Goal: Find specific page/section: Find specific page/section

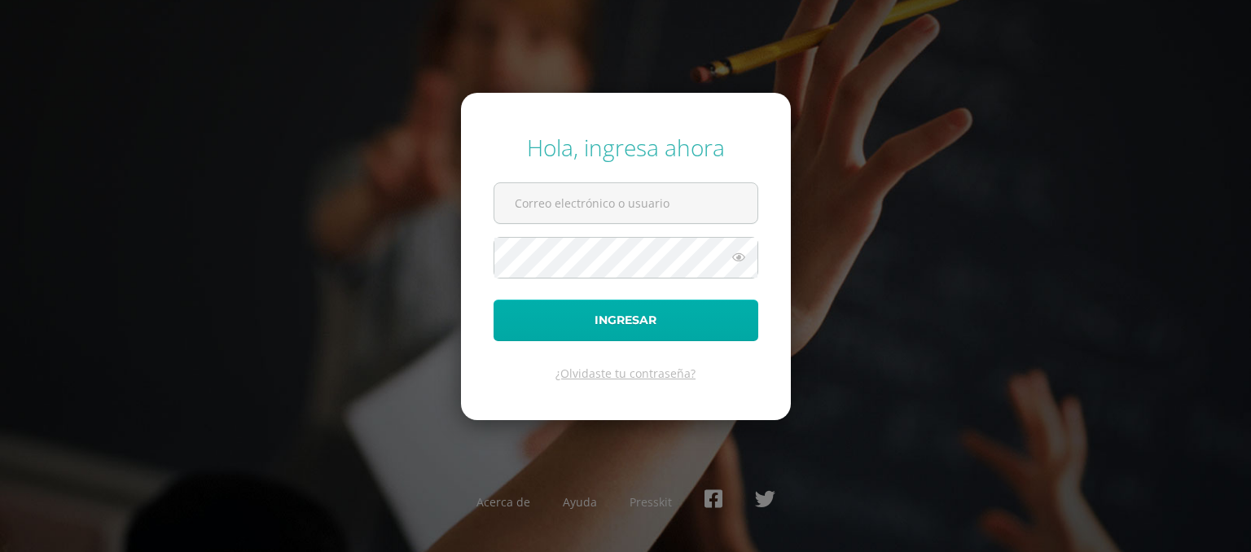
type input "kvitala@sagradocorazon.edu.gt"
click at [572, 315] on button "Ingresar" at bounding box center [625, 321] width 265 height 42
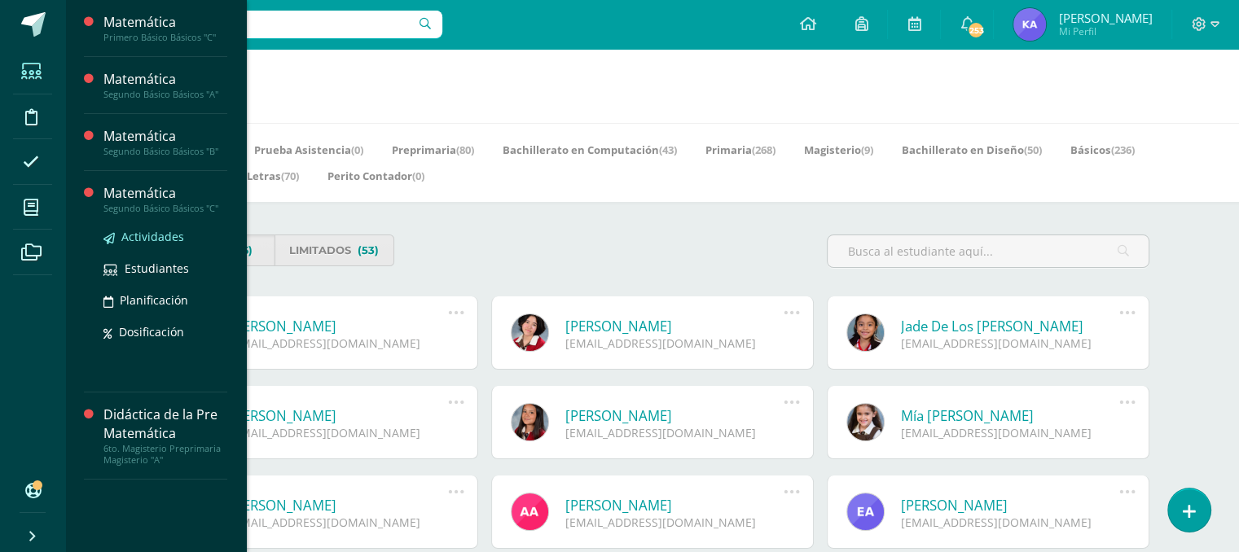
click at [147, 234] on span "Actividades" at bounding box center [152, 236] width 63 height 15
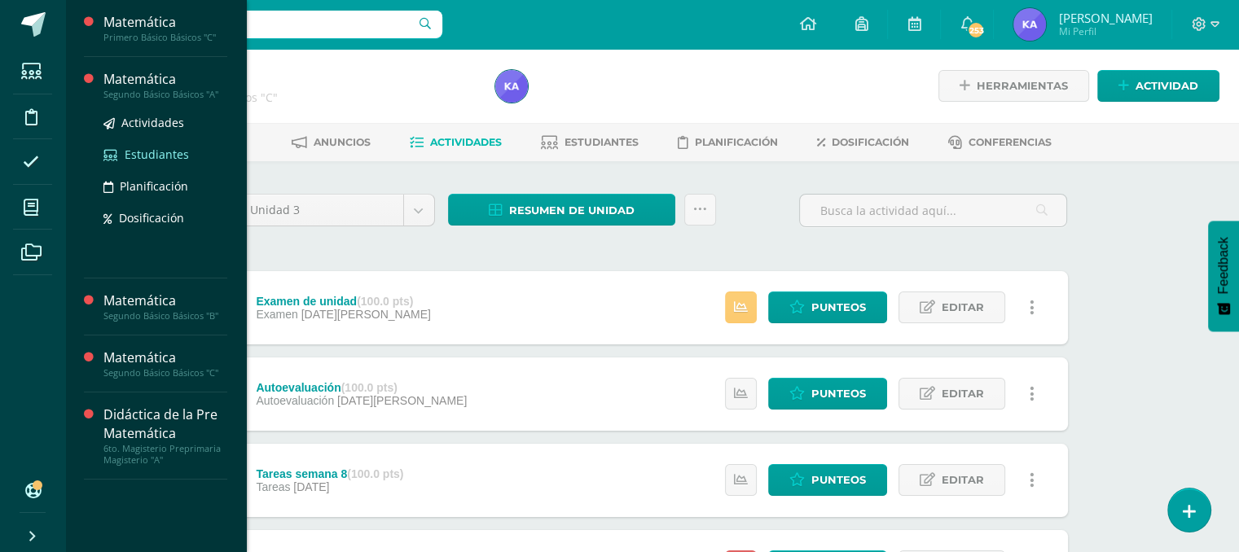
click at [160, 157] on span "Estudiantes" at bounding box center [157, 154] width 64 height 15
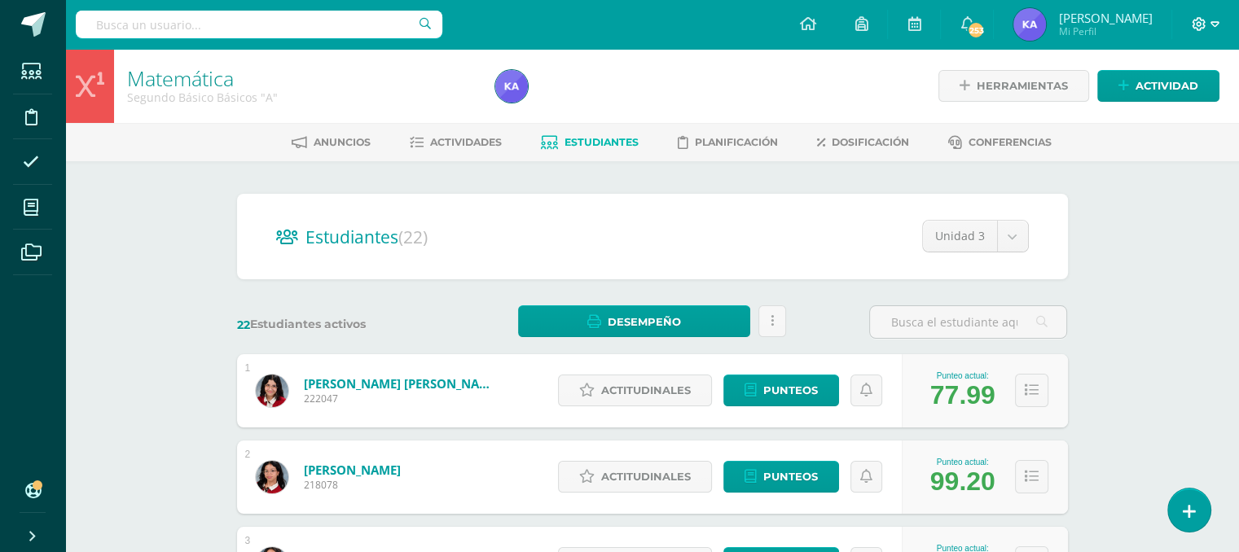
click at [1212, 20] on icon at bounding box center [1214, 24] width 9 height 15
click at [1166, 115] on span "Cerrar sesión" at bounding box center [1161, 110] width 73 height 15
